Goal: Task Accomplishment & Management: Use online tool/utility

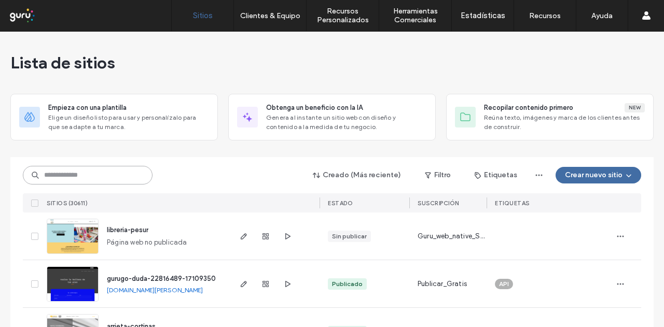
click at [113, 178] on input at bounding box center [88, 175] width 130 height 19
click at [105, 177] on input at bounding box center [88, 175] width 130 height 19
paste input "**********"
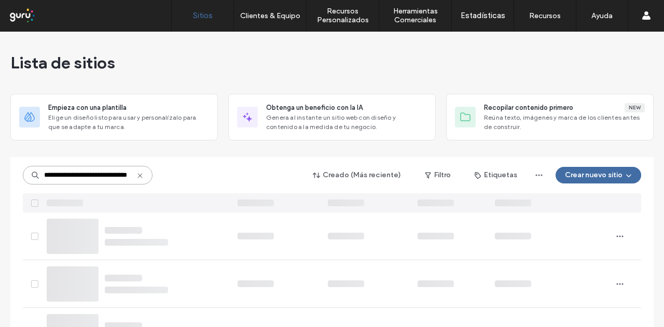
type input "**********"
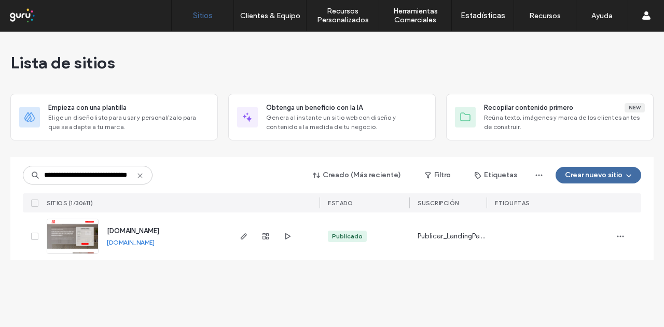
click at [140, 239] on link "[DOMAIN_NAME]" at bounding box center [131, 243] width 48 height 8
click at [89, 237] on img at bounding box center [72, 254] width 51 height 71
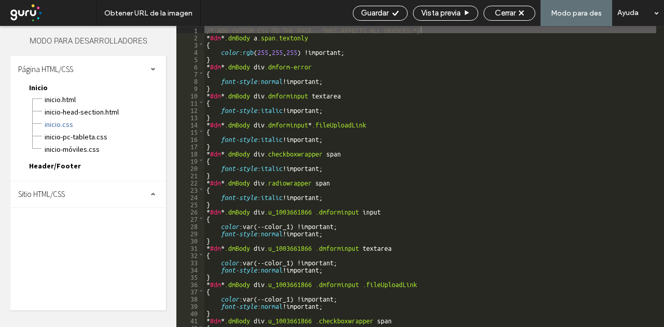
click at [107, 201] on div "Sitio HTML/CSS" at bounding box center [88, 195] width 156 height 26
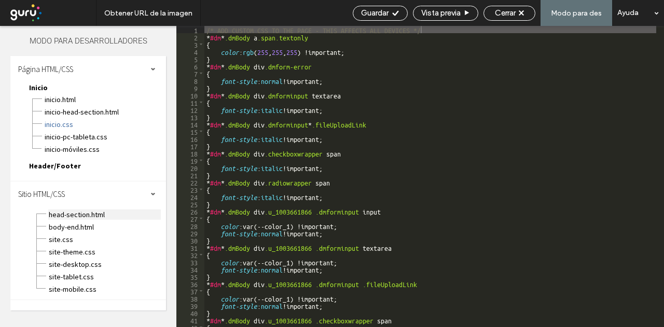
click at [90, 218] on span "head-section.html" at bounding box center [104, 215] width 113 height 10
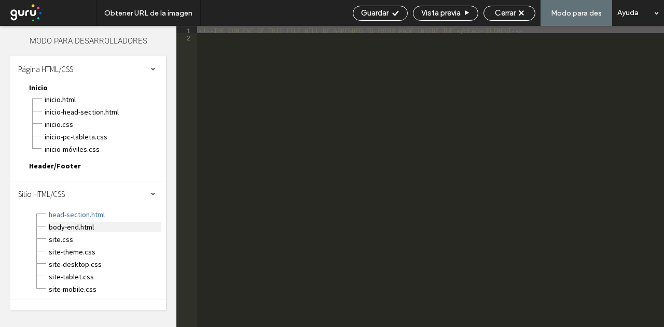
click at [93, 224] on span "body-end.html" at bounding box center [104, 227] width 113 height 10
click at [92, 217] on span "head-section.html" at bounding box center [104, 215] width 113 height 10
click at [75, 226] on span "body-end.html" at bounding box center [104, 227] width 113 height 10
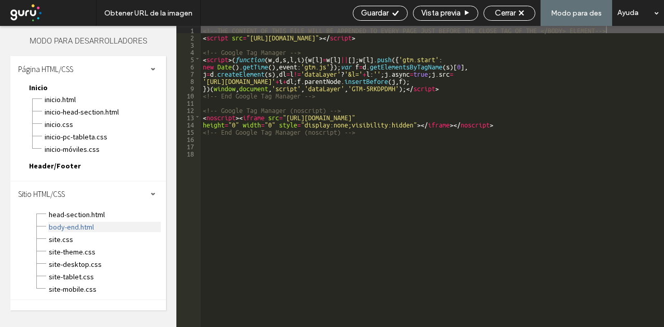
click at [87, 222] on span "body-end.html" at bounding box center [104, 227] width 113 height 10
click at [86, 208] on div "head-section.html" at bounding box center [107, 214] width 118 height 12
click at [76, 211] on span "head-section.html" at bounding box center [104, 215] width 113 height 10
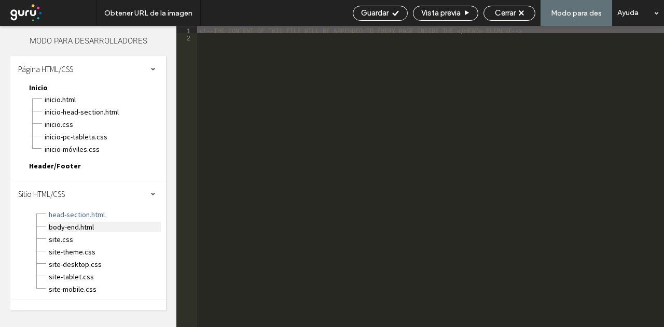
click at [80, 225] on span "body-end.html" at bounding box center [104, 227] width 113 height 10
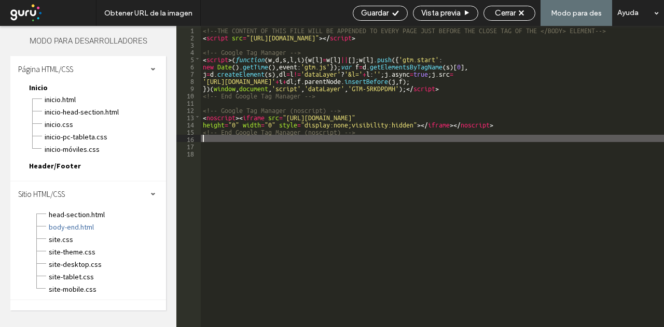
click at [520, 136] on div "<!--THE CONTENT OF THIS FILE WILL BE APPENDED TO EVERY PAGE JUST BEFORE THE CLO…" at bounding box center [432, 184] width 463 height 316
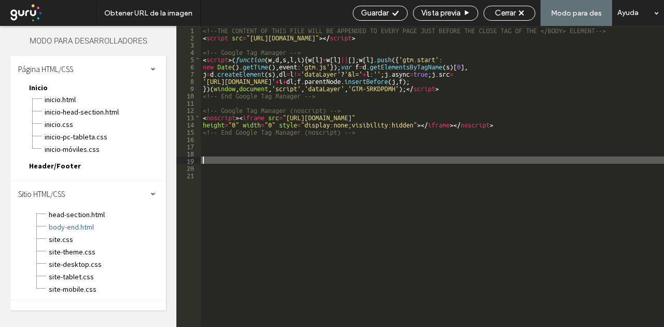
click at [216, 147] on div "<!--THE CONTENT OF THIS FILE WILL BE APPENDED TO EVERY PAGE JUST BEFORE THE CLO…" at bounding box center [432, 184] width 463 height 316
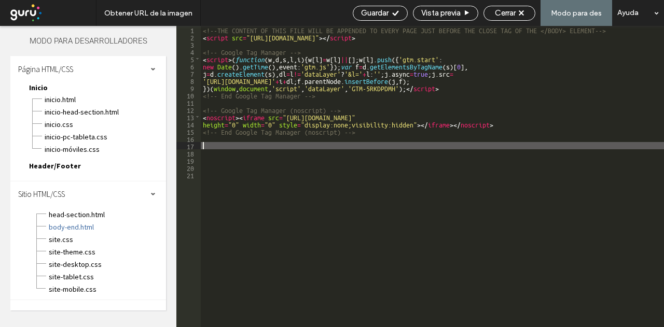
click at [212, 153] on div "<!--THE CONTENT OF THIS FILE WILL BE APPENDED TO EVERY PAGE JUST BEFORE THE CLO…" at bounding box center [432, 184] width 463 height 316
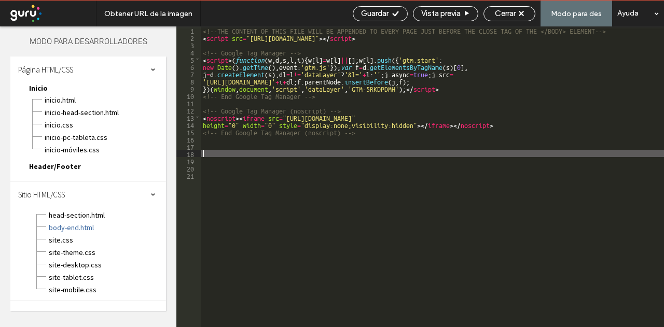
click at [218, 154] on div "<!--THE CONTENT OF THIS FILE WILL BE APPENDED TO EVERY PAGE JUST BEFORE THE CLO…" at bounding box center [432, 184] width 463 height 316
click at [217, 176] on div "<!--THE CONTENT OF THIS FILE WILL BE APPENDED TO EVERY PAGE JUST BEFORE THE CLO…" at bounding box center [432, 184] width 463 height 316
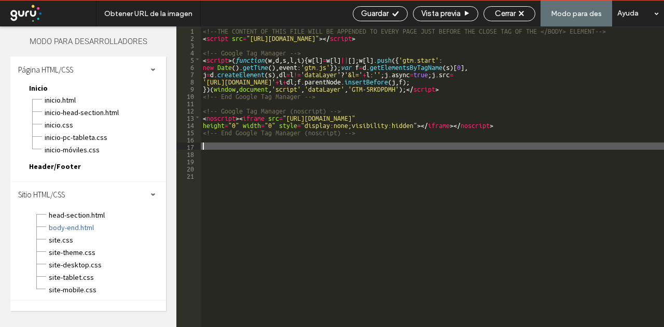
click at [215, 149] on div "<!--THE CONTENT OF THIS FILE WILL BE APPENDED TO EVERY PAGE JUST BEFORE THE CLO…" at bounding box center [432, 184] width 463 height 316
click at [212, 161] on div "<!--THE CONTENT OF THIS FILE WILL BE APPENDED TO EVERY PAGE JUST BEFORE THE CLO…" at bounding box center [432, 184] width 463 height 316
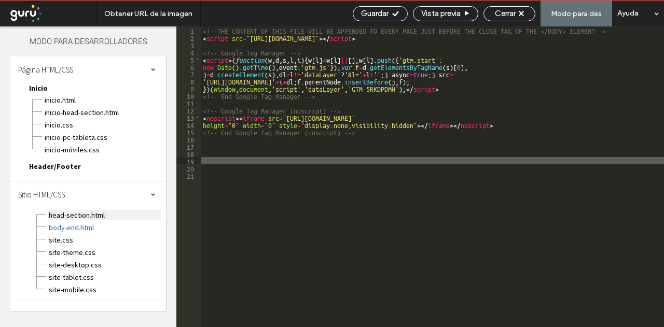
click at [93, 215] on span "head-section.html" at bounding box center [104, 215] width 113 height 10
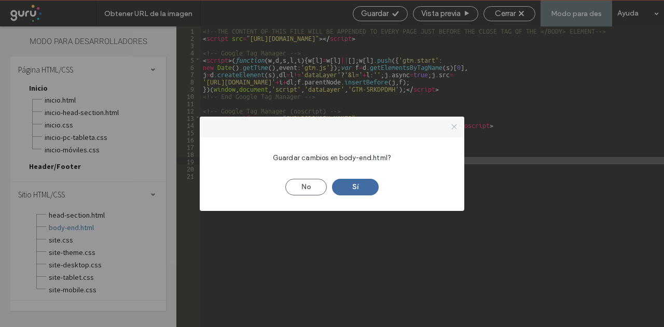
click at [457, 128] on icon at bounding box center [454, 127] width 8 height 8
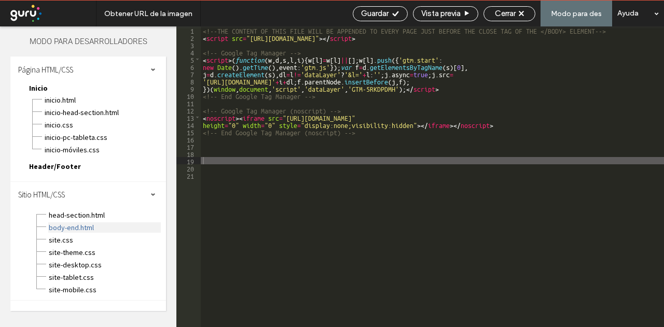
click at [90, 228] on span "body-end.html" at bounding box center [104, 228] width 113 height 10
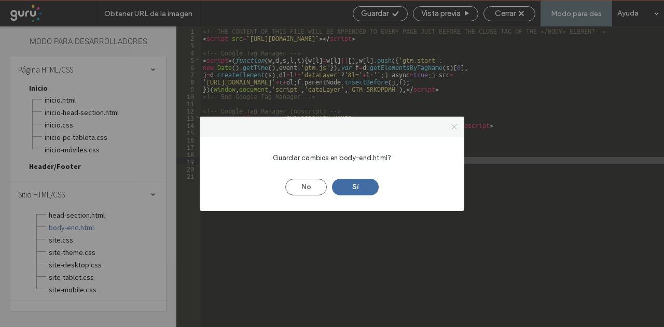
click at [457, 127] on icon at bounding box center [454, 127] width 8 height 8
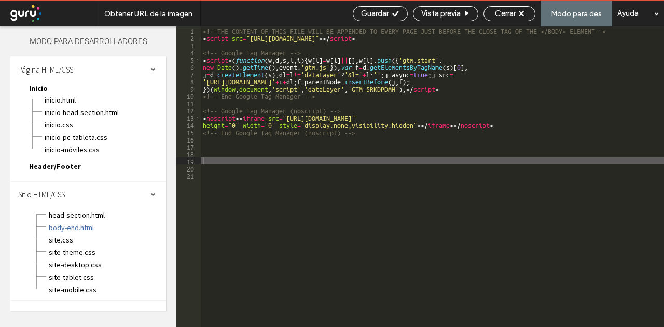
click at [224, 162] on div "<!--THE CONTENT OF THIS FILE WILL BE APPENDED TO EVERY PAGE JUST BEFORE THE CLO…" at bounding box center [432, 184] width 463 height 316
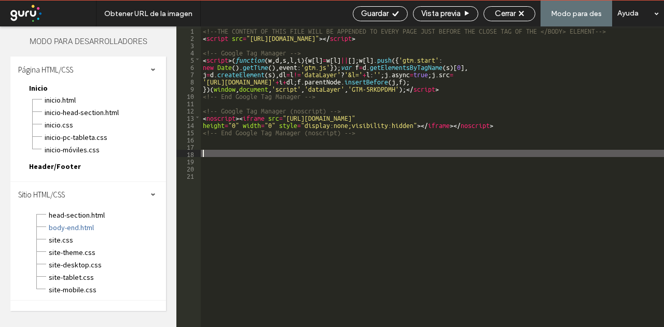
click at [219, 153] on div "<!--THE CONTENT OF THIS FILE WILL BE APPENDED TO EVERY PAGE JUST BEFORE THE CLO…" at bounding box center [432, 184] width 463 height 316
paste textarea
type textarea "**"
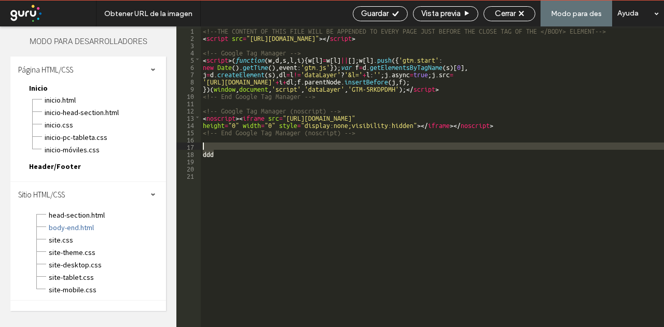
drag, startPoint x: 214, startPoint y: 155, endPoint x: 197, endPoint y: 149, distance: 17.9
click at [197, 149] on div "** 1 2 3 4 5 6 7 8 9 10 11 12 13 14 15 16 17 18 19 20 21 <!--THE CONTENT OF THI…" at bounding box center [420, 176] width 488 height 301
click at [211, 157] on div "<!--THE CONTENT OF THIS FILE WILL BE APPENDED TO EVERY PAGE JUST BEFORE THE CLO…" at bounding box center [432, 184] width 463 height 316
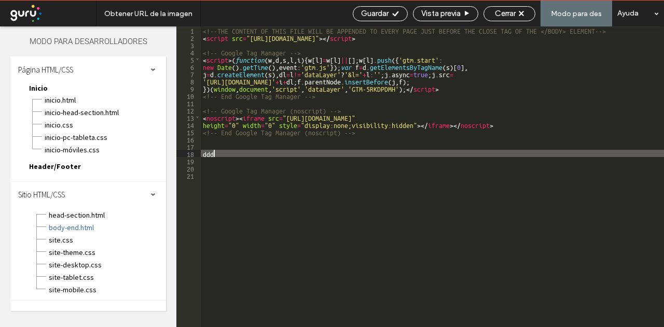
click at [215, 155] on div "<!--THE CONTENT OF THIS FILE WILL BE APPENDED TO EVERY PAGE JUST BEFORE THE CLO…" at bounding box center [432, 184] width 463 height 316
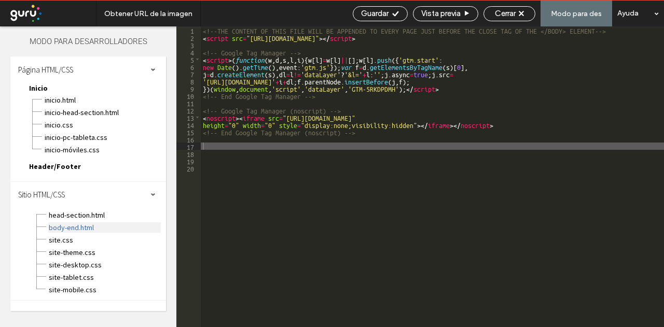
click at [95, 230] on span "body-end.html" at bounding box center [104, 228] width 113 height 10
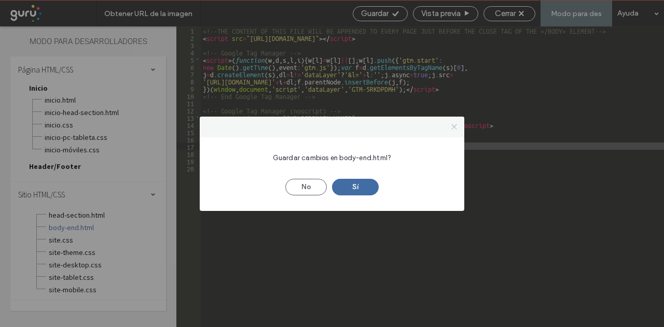
click at [454, 124] on icon at bounding box center [454, 127] width 8 height 8
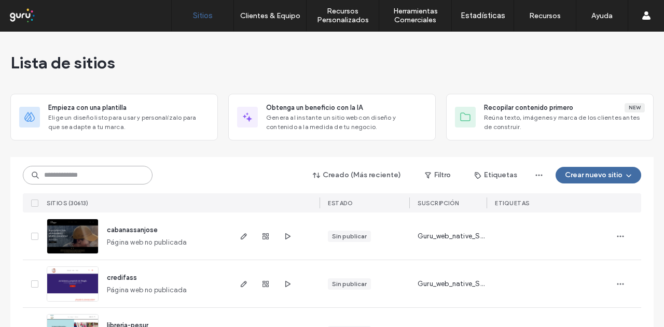
click at [130, 171] on input at bounding box center [88, 175] width 130 height 19
paste input "**********"
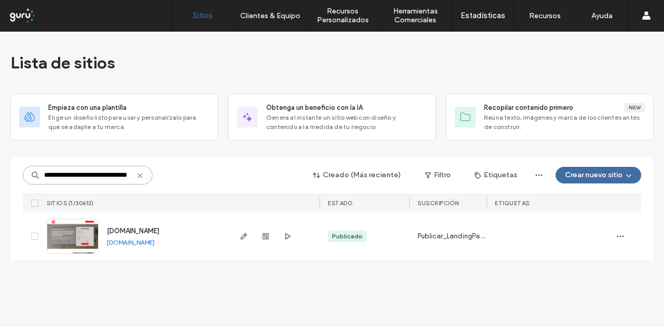
type input "**********"
click at [140, 231] on span "www.marmoleriareyes.com" at bounding box center [133, 231] width 52 height 8
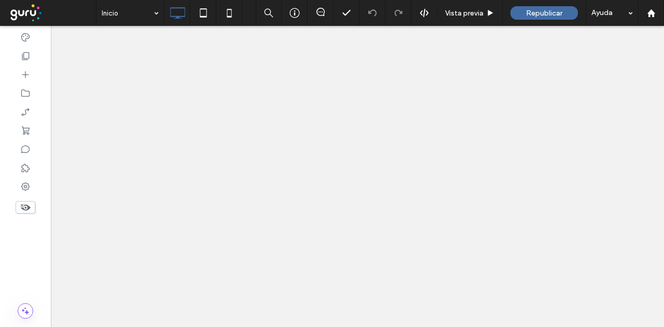
click at [558, 12] on span "Republicar" at bounding box center [544, 13] width 36 height 9
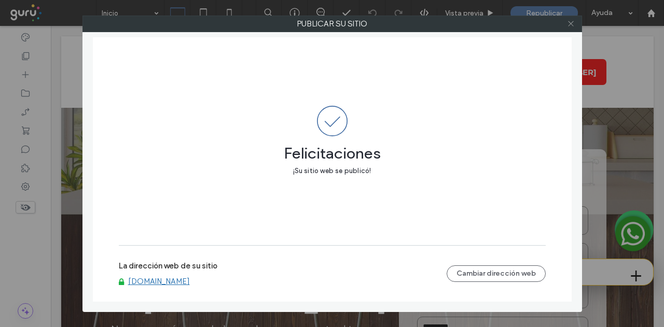
click at [570, 22] on use at bounding box center [570, 23] width 5 height 5
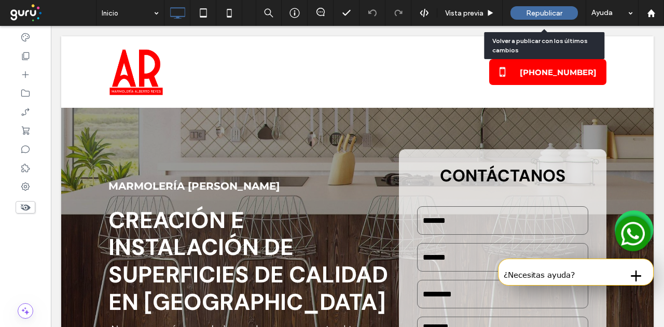
click at [557, 12] on span "Republicar" at bounding box center [544, 13] width 36 height 9
click at [544, 5] on div "Republicar" at bounding box center [543, 13] width 67 height 26
click at [546, 18] on div "Republicar" at bounding box center [543, 12] width 67 height 13
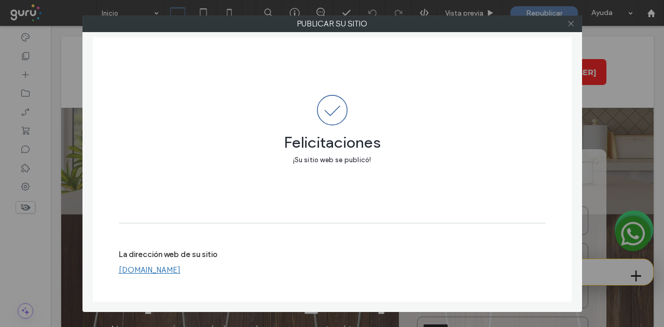
click at [571, 22] on icon at bounding box center [571, 24] width 8 height 8
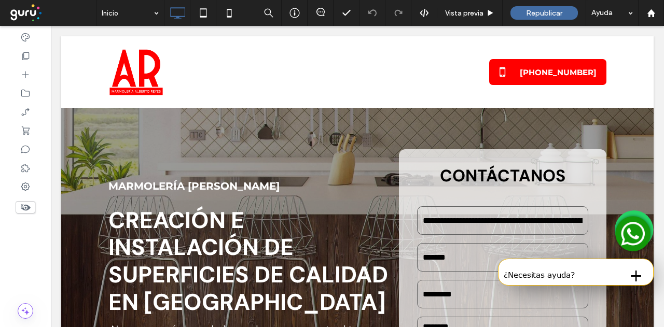
type input "**********"
click at [634, 230] on img at bounding box center [633, 234] width 42 height 42
click at [623, 245] on img at bounding box center [633, 234] width 42 height 42
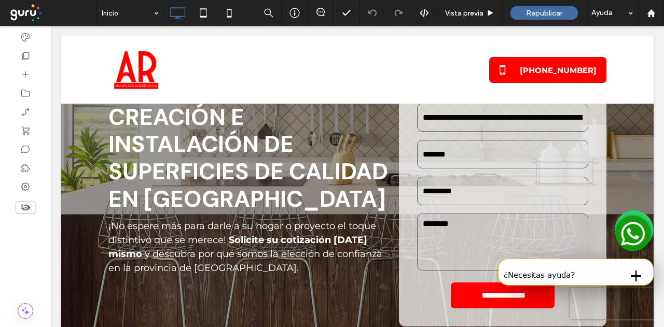
scroll to position [104, 0]
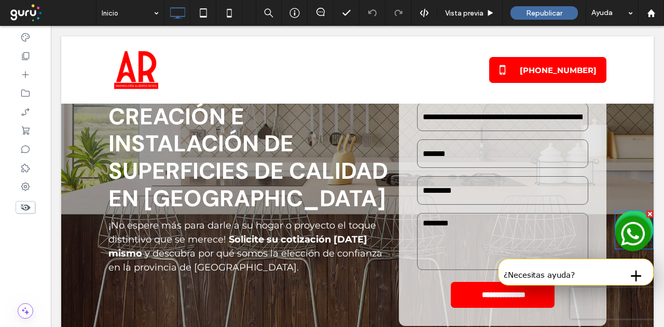
click at [646, 212] on div at bounding box center [649, 214] width 7 height 7
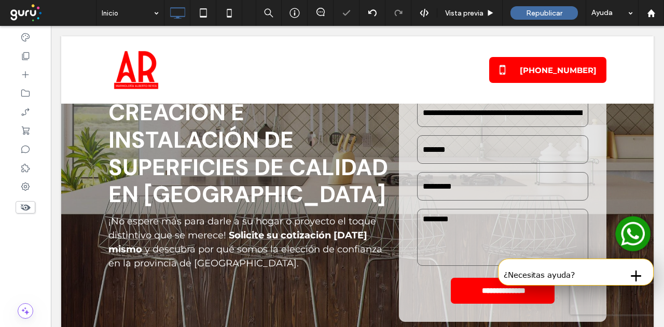
scroll to position [100, 0]
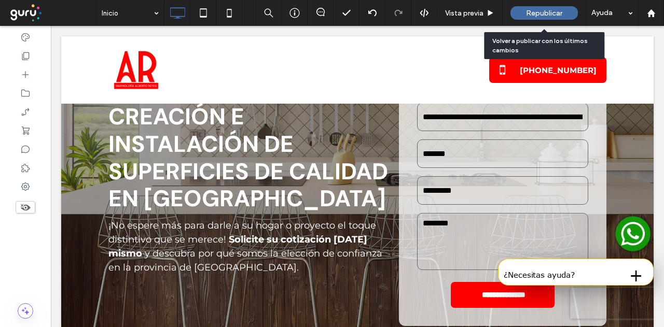
click at [521, 13] on div "Republicar" at bounding box center [543, 12] width 67 height 13
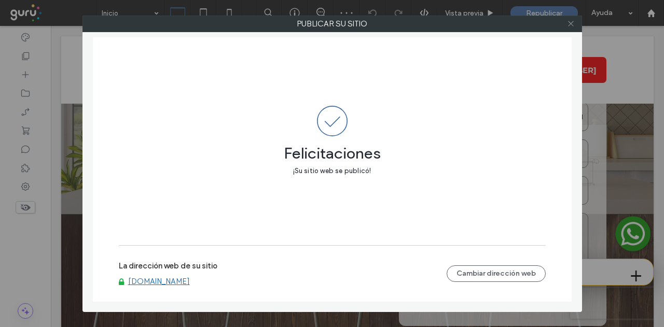
click at [572, 26] on icon at bounding box center [571, 24] width 8 height 8
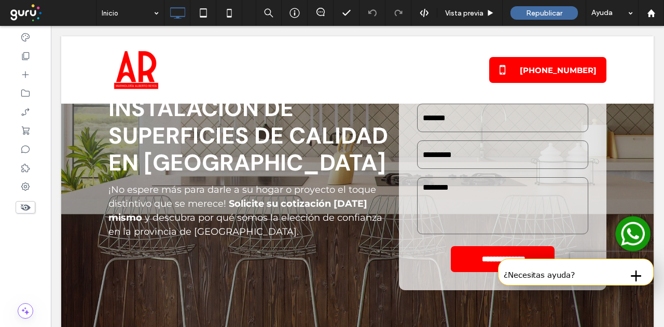
scroll to position [151, 0]
